Goal: Check status: Check status

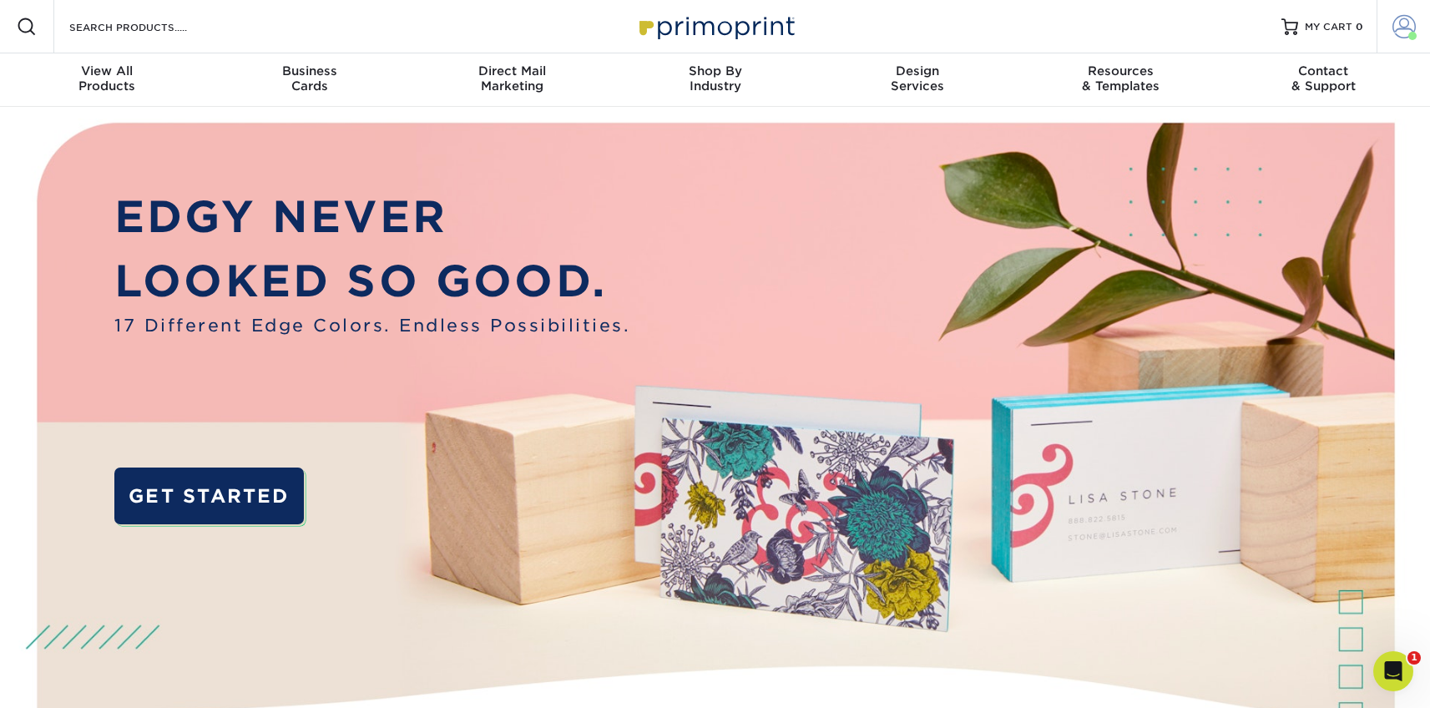
click at [1401, 28] on span at bounding box center [1404, 26] width 23 height 23
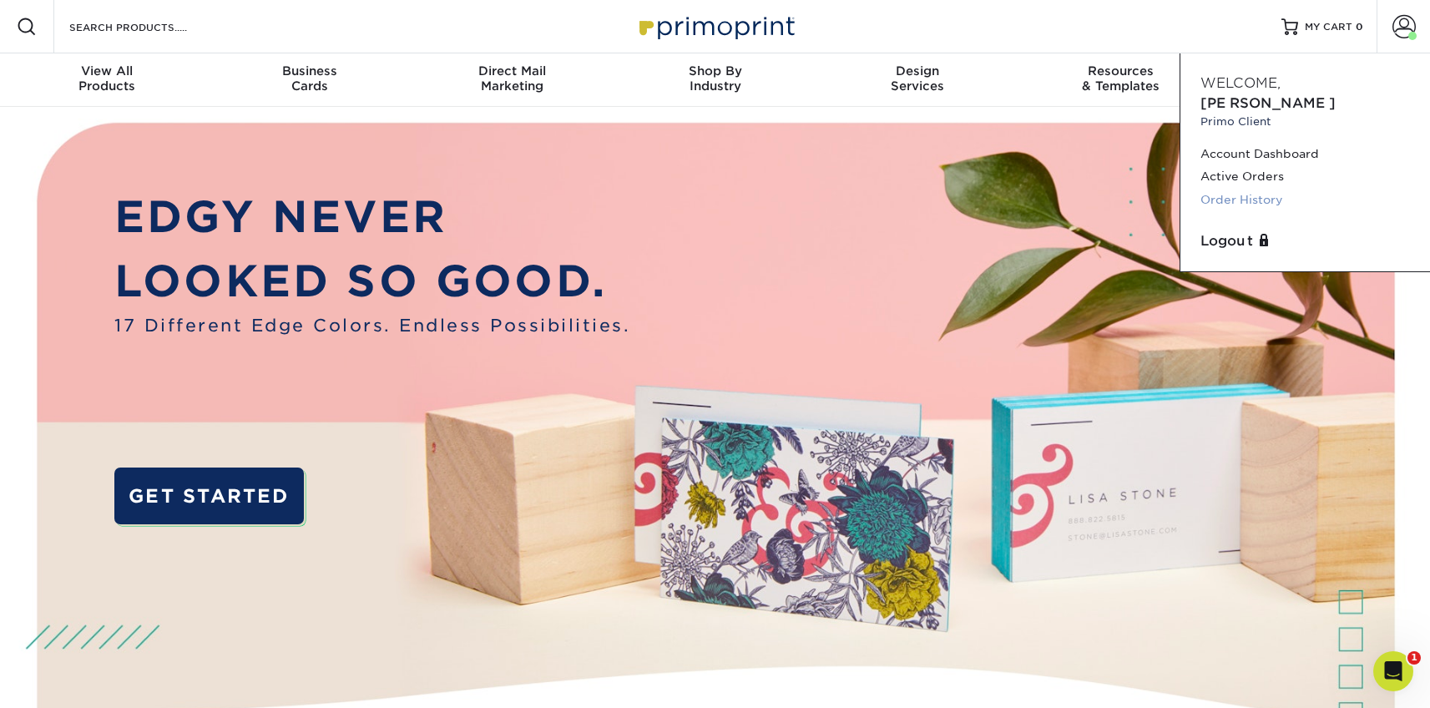
click at [1238, 189] on link "Order History" at bounding box center [1306, 200] width 210 height 23
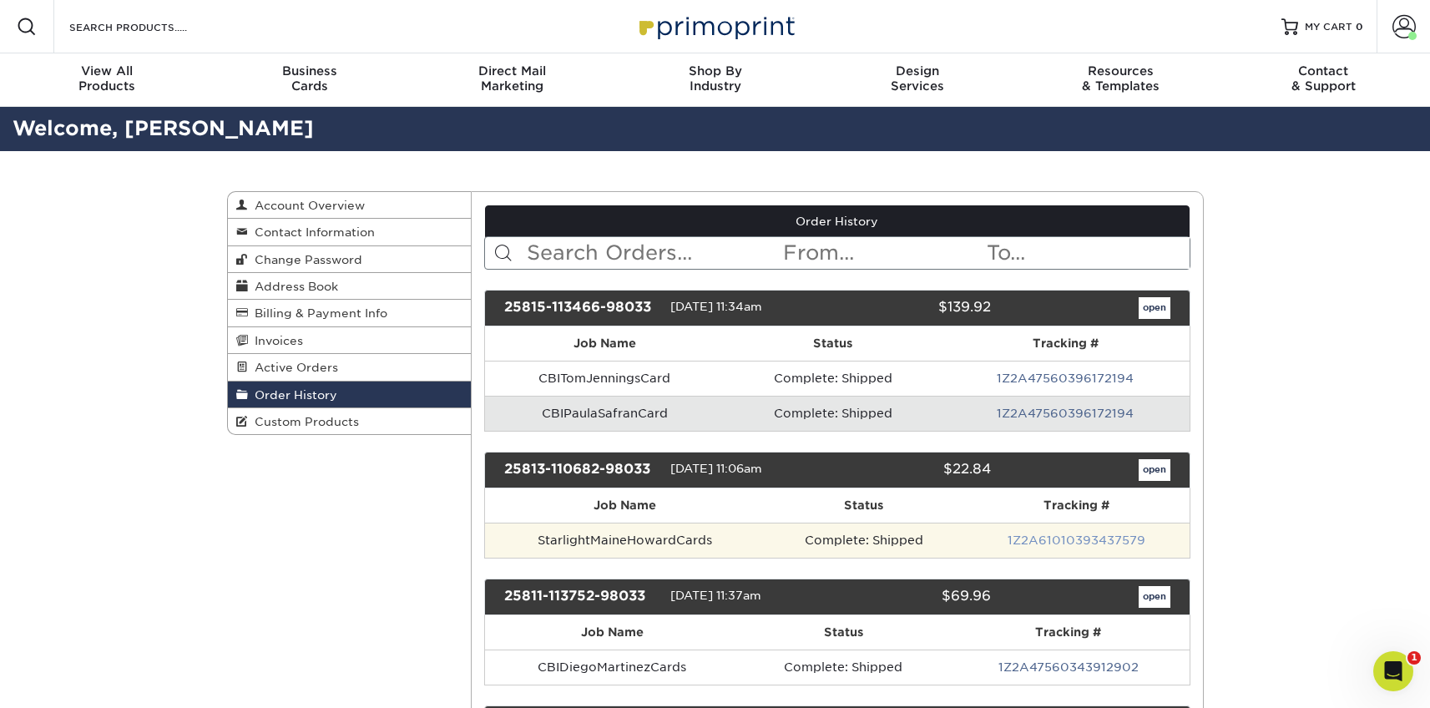
click at [1056, 537] on link "1Z2A61010393437579" at bounding box center [1077, 540] width 138 height 13
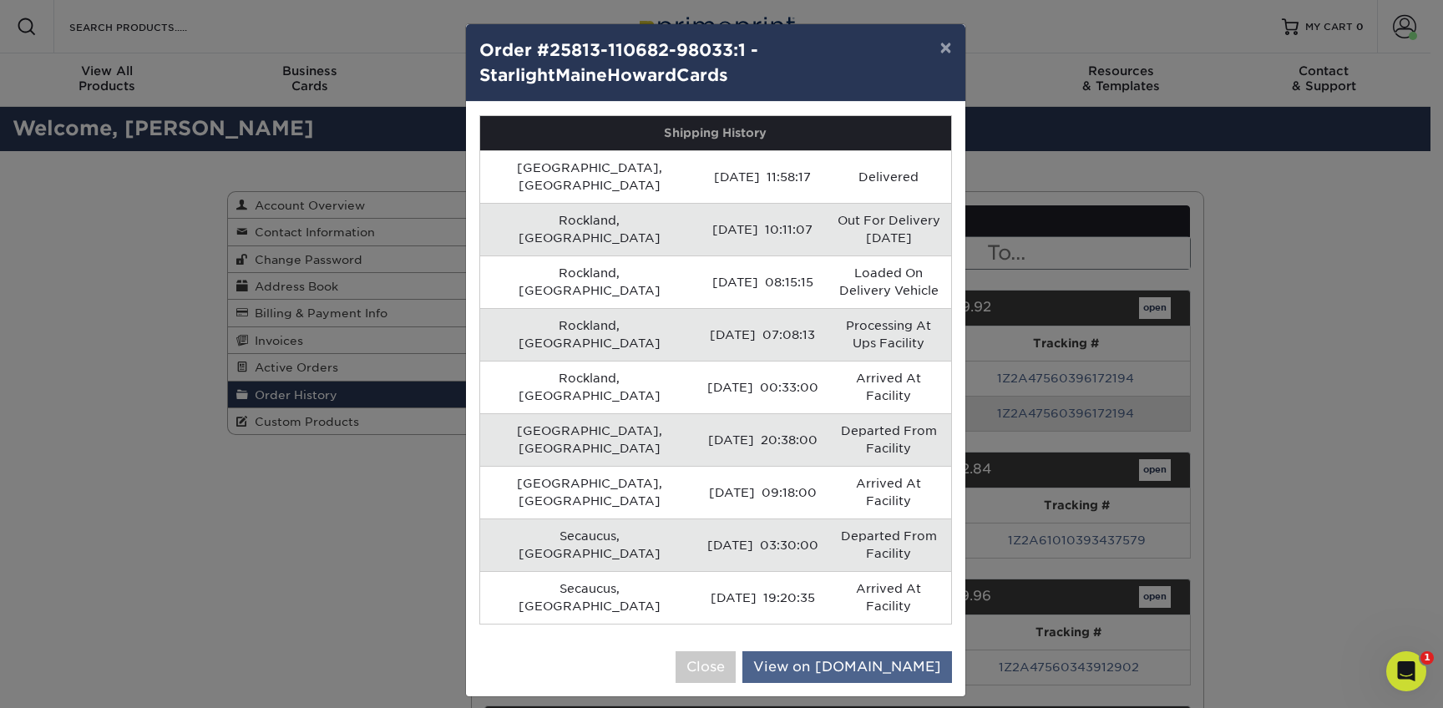
click at [856, 651] on link "View on UPS.com" at bounding box center [847, 667] width 210 height 32
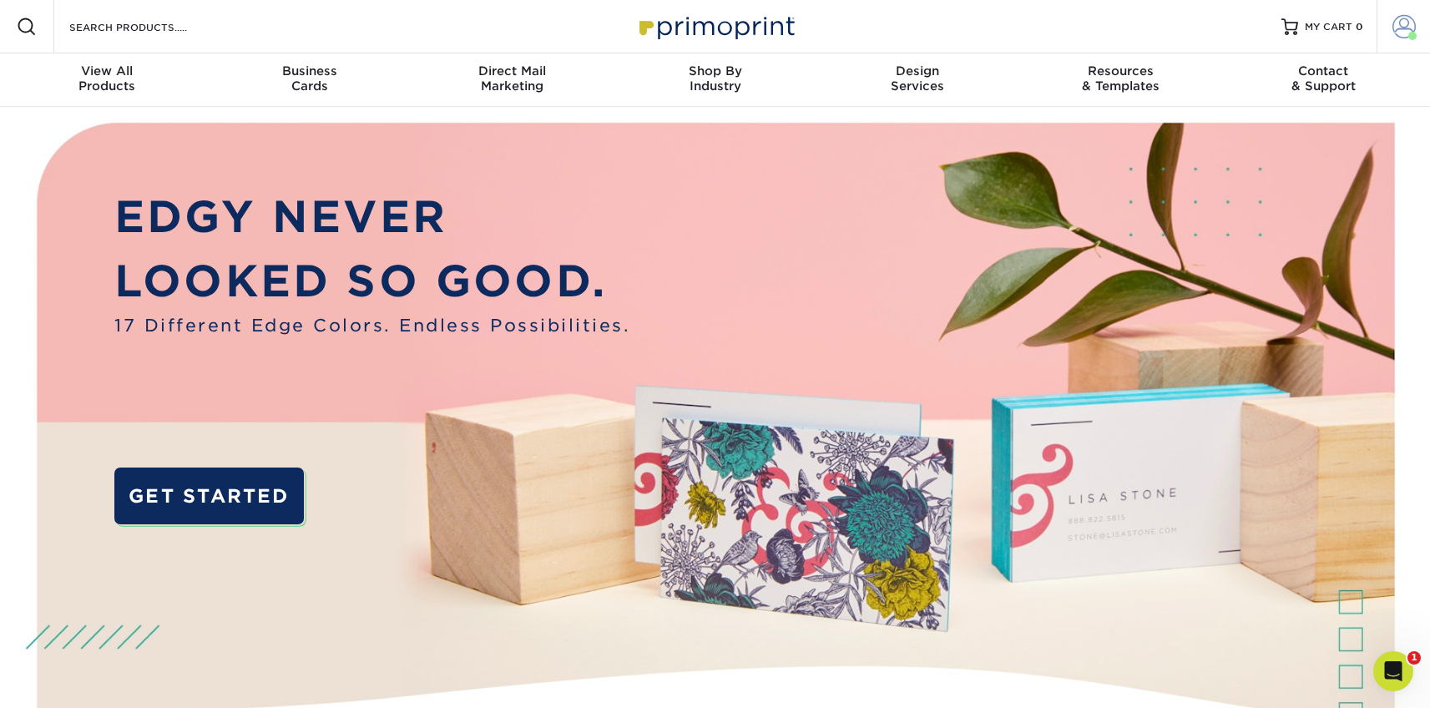
click at [1410, 21] on span at bounding box center [1404, 26] width 23 height 23
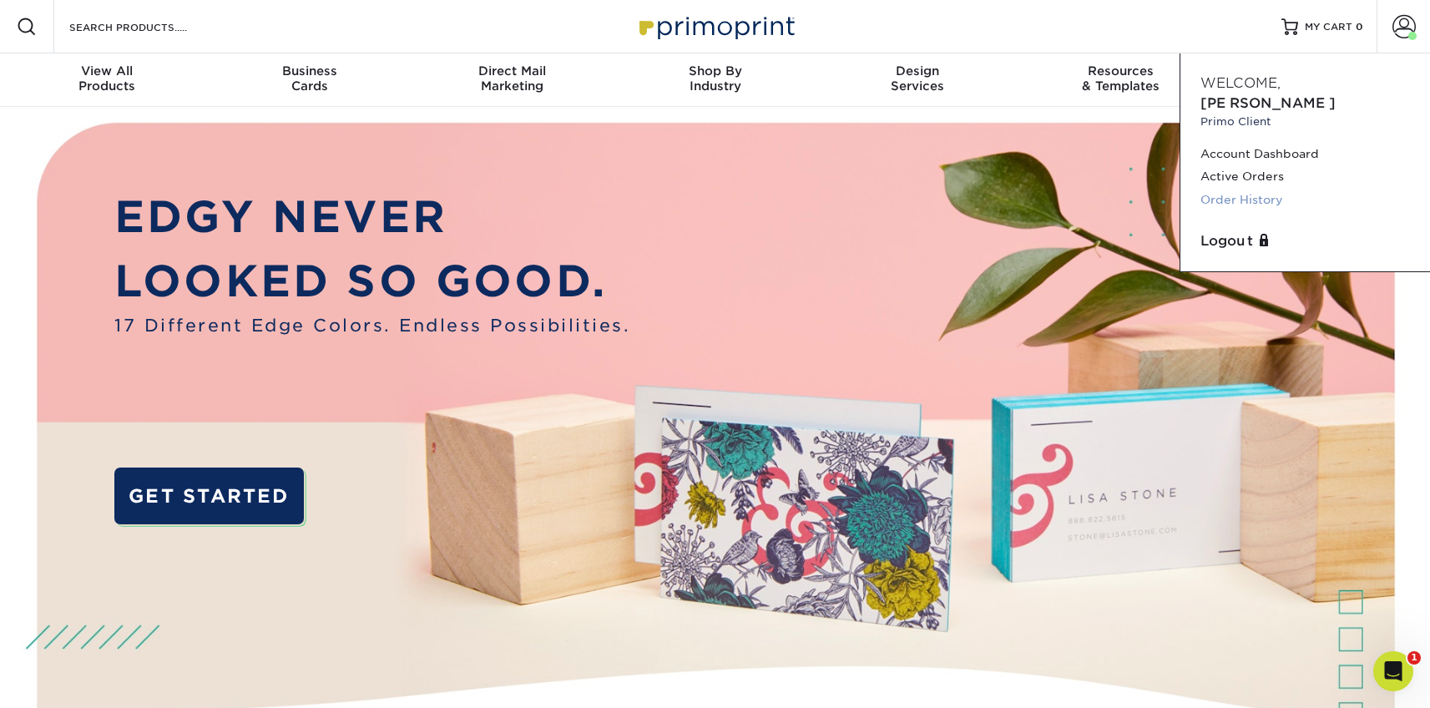
click at [1234, 189] on link "Order History" at bounding box center [1306, 200] width 210 height 23
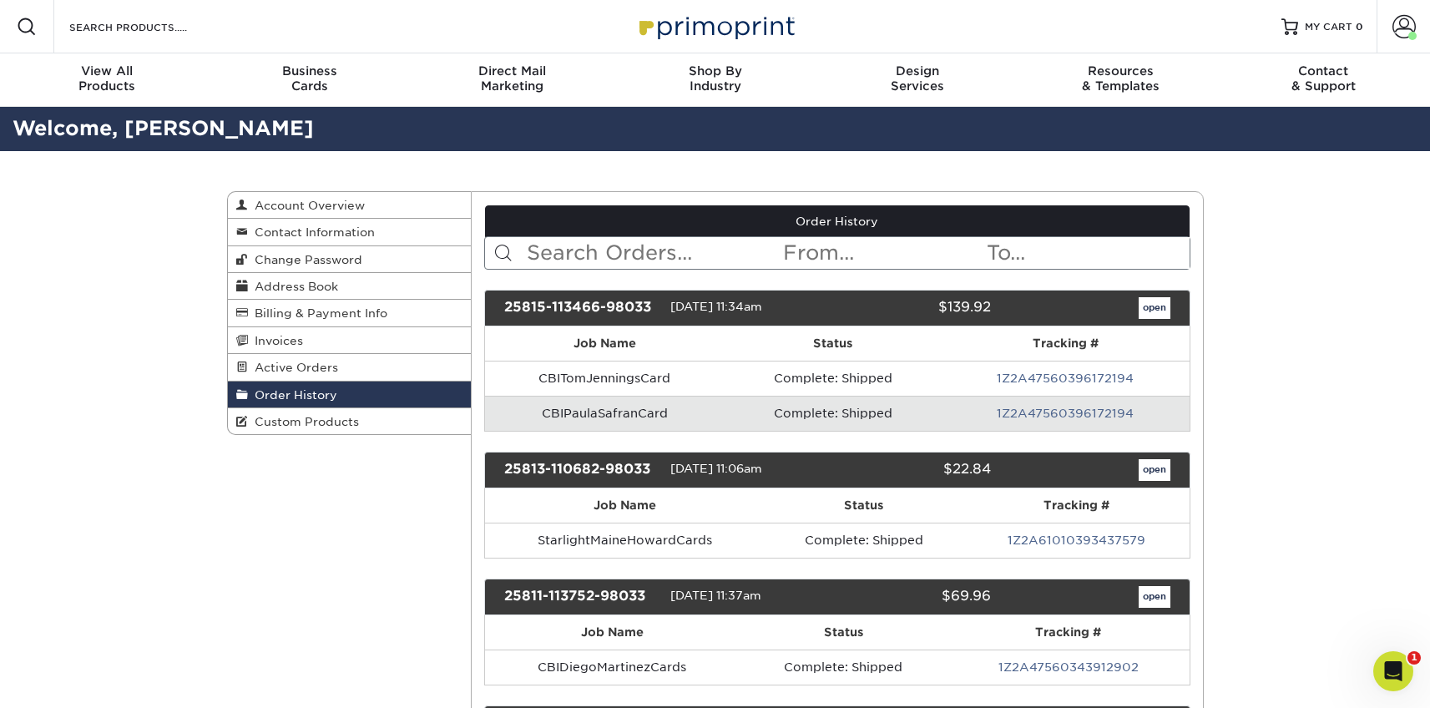
click at [1161, 473] on link "open" at bounding box center [1155, 470] width 32 height 22
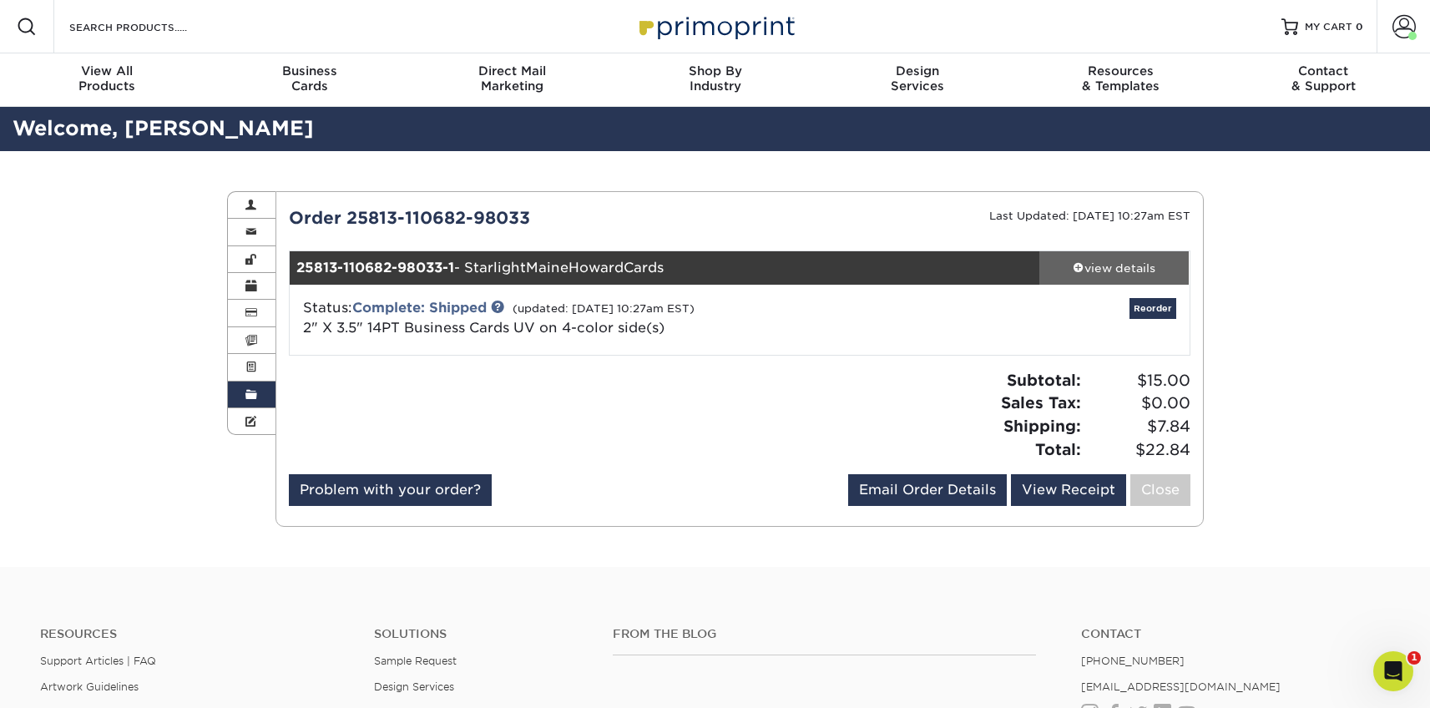
click at [1133, 268] on div "view details" at bounding box center [1115, 268] width 150 height 17
